Goal: Transaction & Acquisition: Purchase product/service

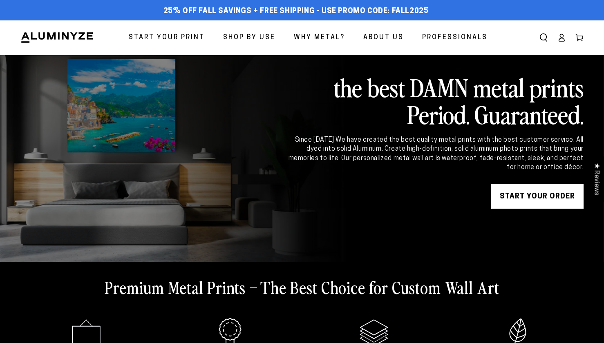
click at [187, 35] on span "Start Your Print" at bounding box center [167, 38] width 76 height 12
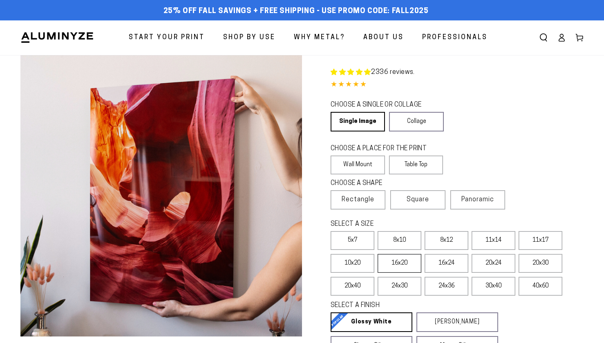
select select "**********"
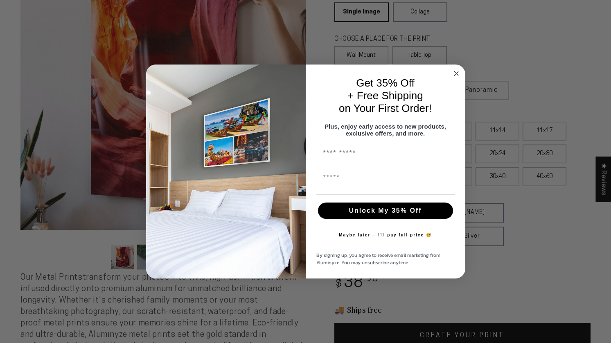
click at [456, 70] on circle "Close dialog" at bounding box center [455, 73] width 9 height 9
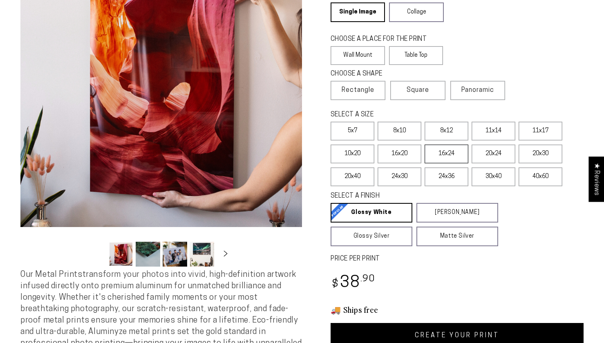
click at [451, 155] on label "16x24" at bounding box center [447, 154] width 44 height 19
click at [548, 152] on label "20x30" at bounding box center [541, 154] width 44 height 19
click at [458, 175] on label "24x36" at bounding box center [447, 177] width 44 height 19
click at [544, 175] on label "40x60" at bounding box center [541, 177] width 44 height 19
